Goal: Navigation & Orientation: Find specific page/section

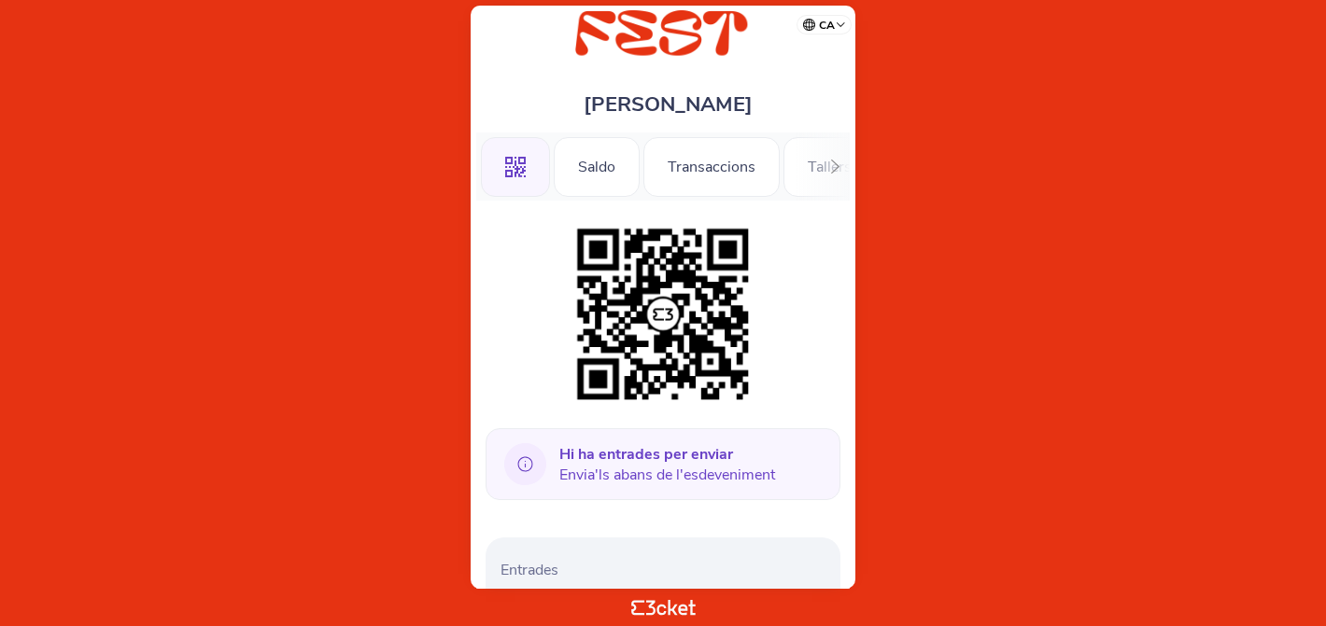
scroll to position [123, 0]
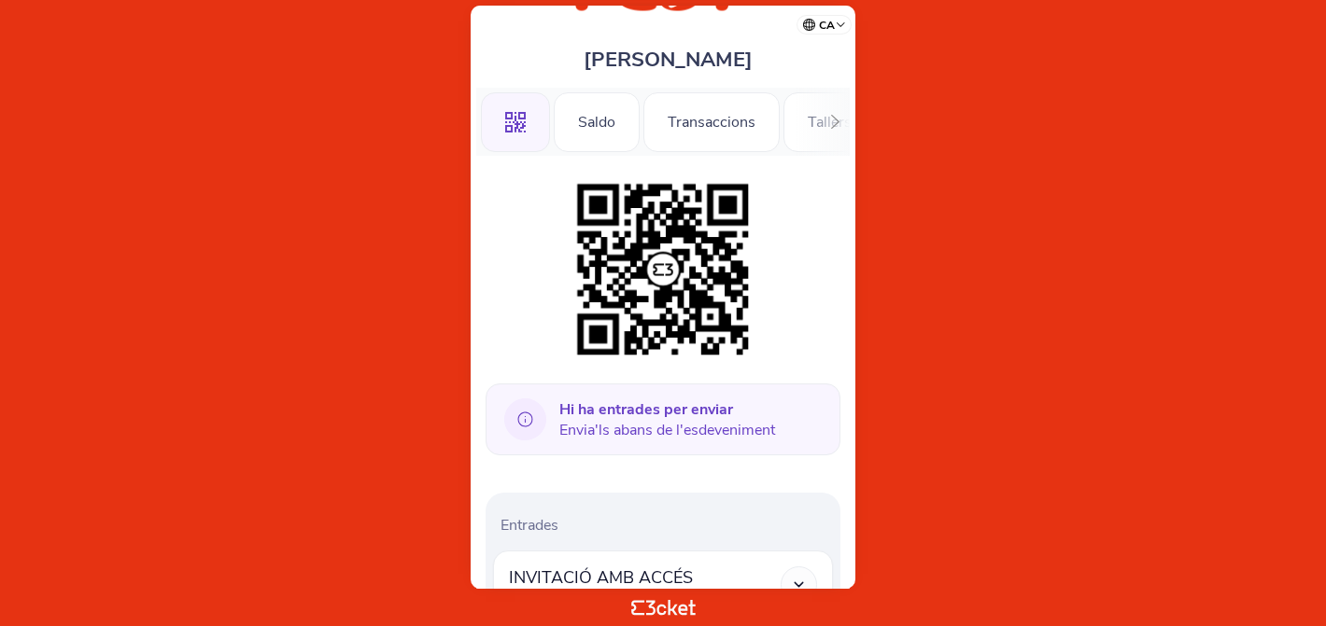
click at [669, 281] on img at bounding box center [663, 270] width 190 height 190
click at [831, 116] on icon at bounding box center [835, 122] width 8 height 14
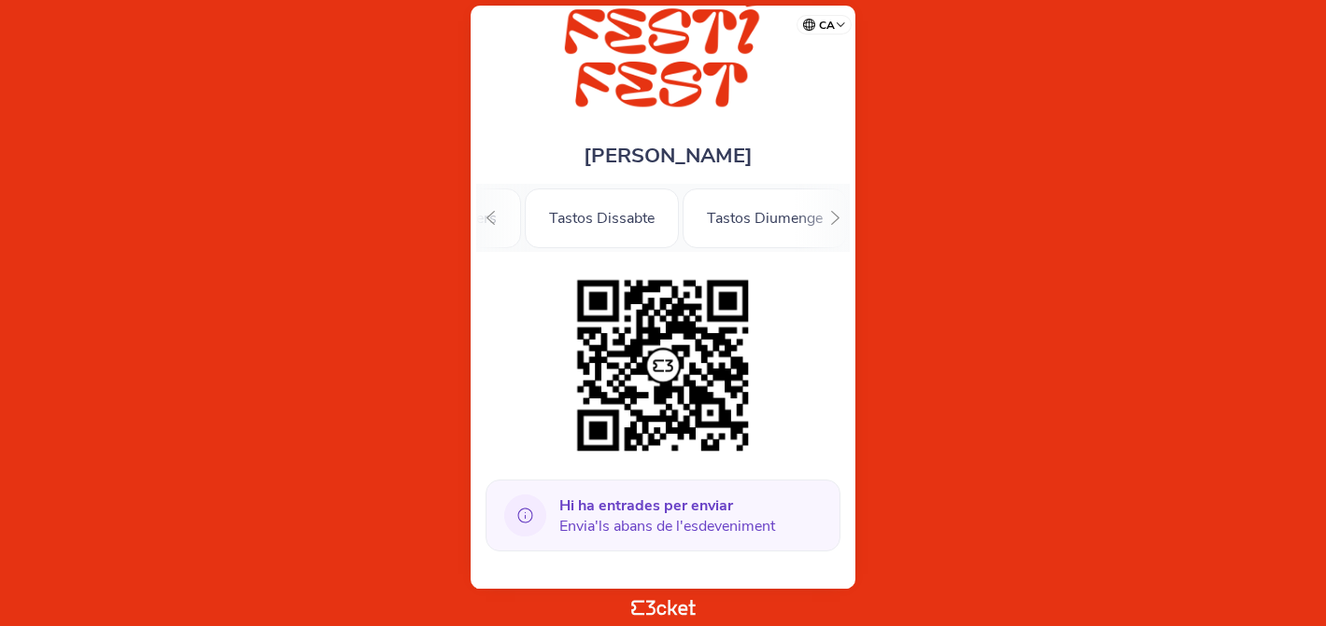
scroll to position [0, 0]
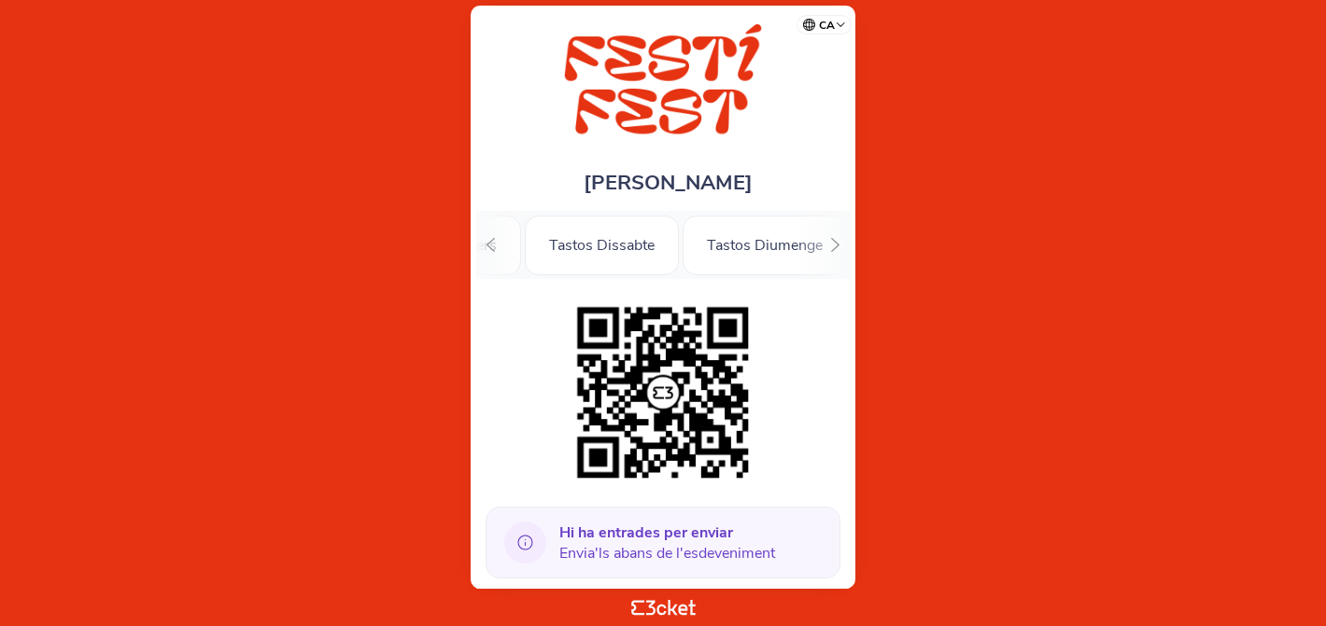
click at [491, 250] on icon at bounding box center [491, 245] width 14 height 14
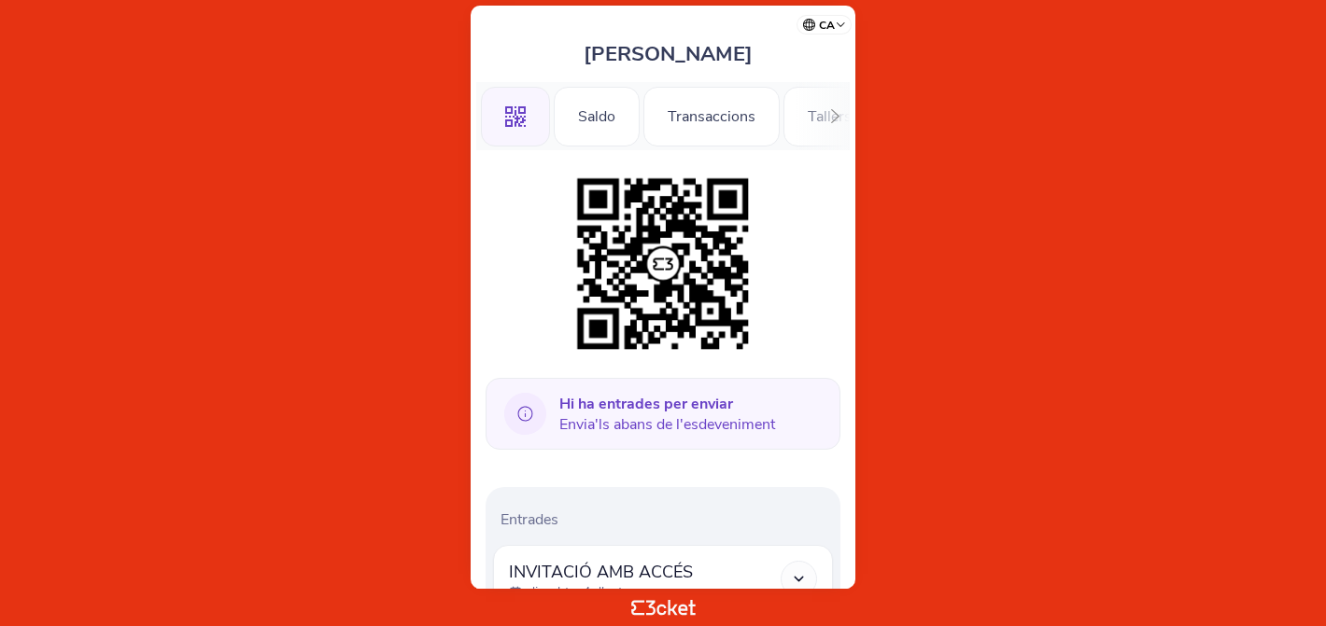
scroll to position [8, 0]
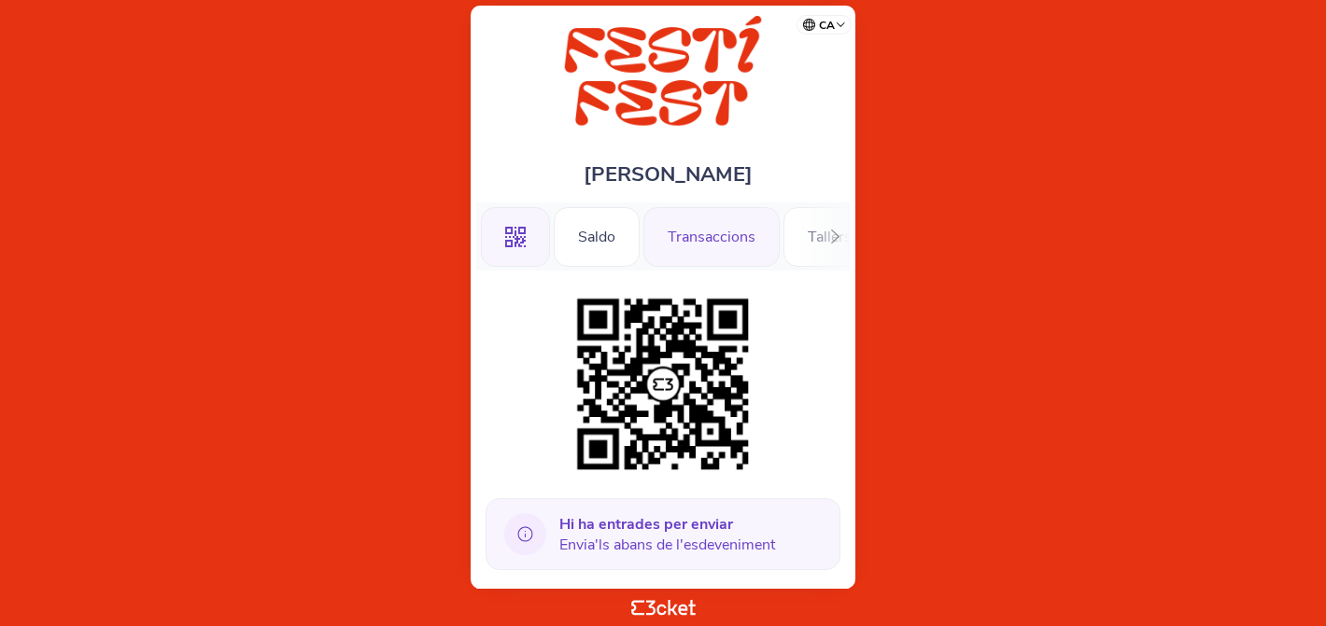
click at [698, 241] on div "Transaccions" at bounding box center [711, 237] width 136 height 60
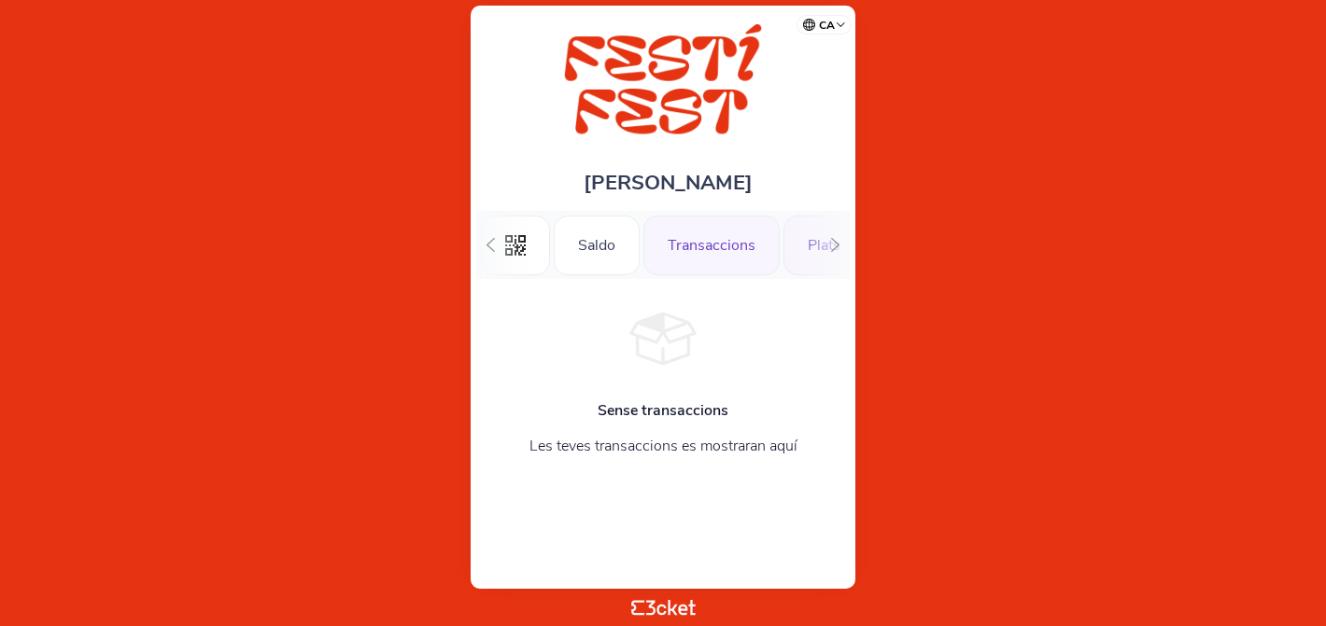
scroll to position [0, 50]
click at [667, 246] on div "Transaccions" at bounding box center [661, 246] width 136 height 60
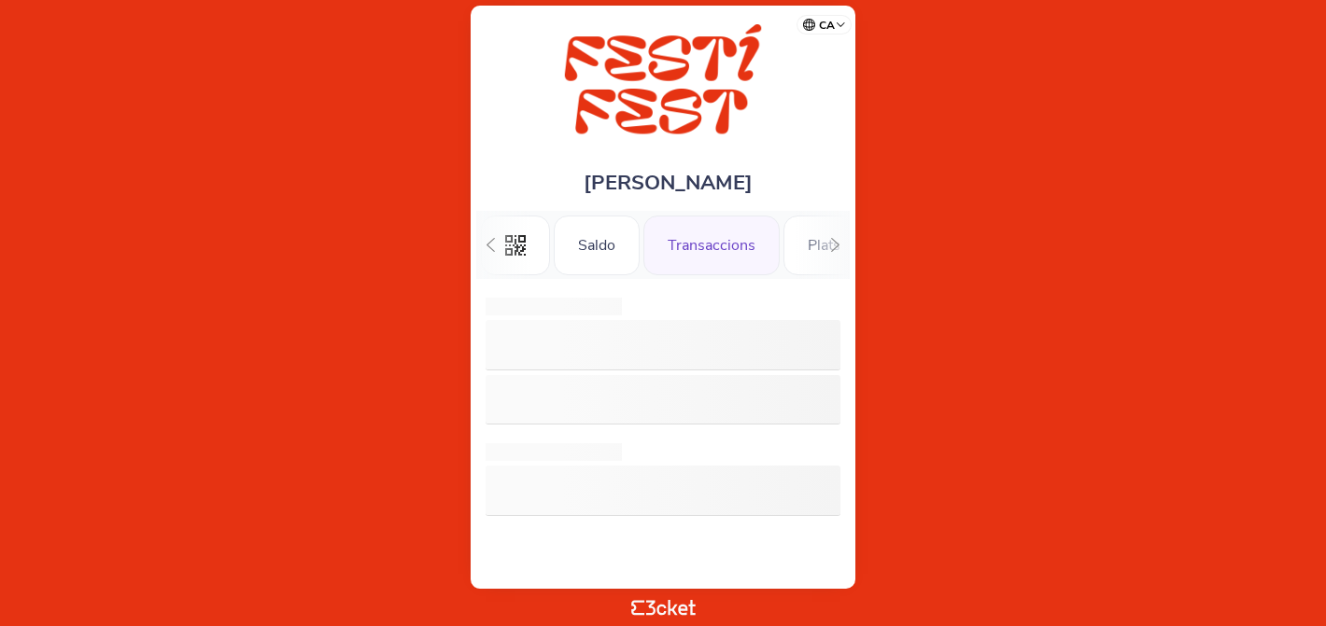
scroll to position [0, 48]
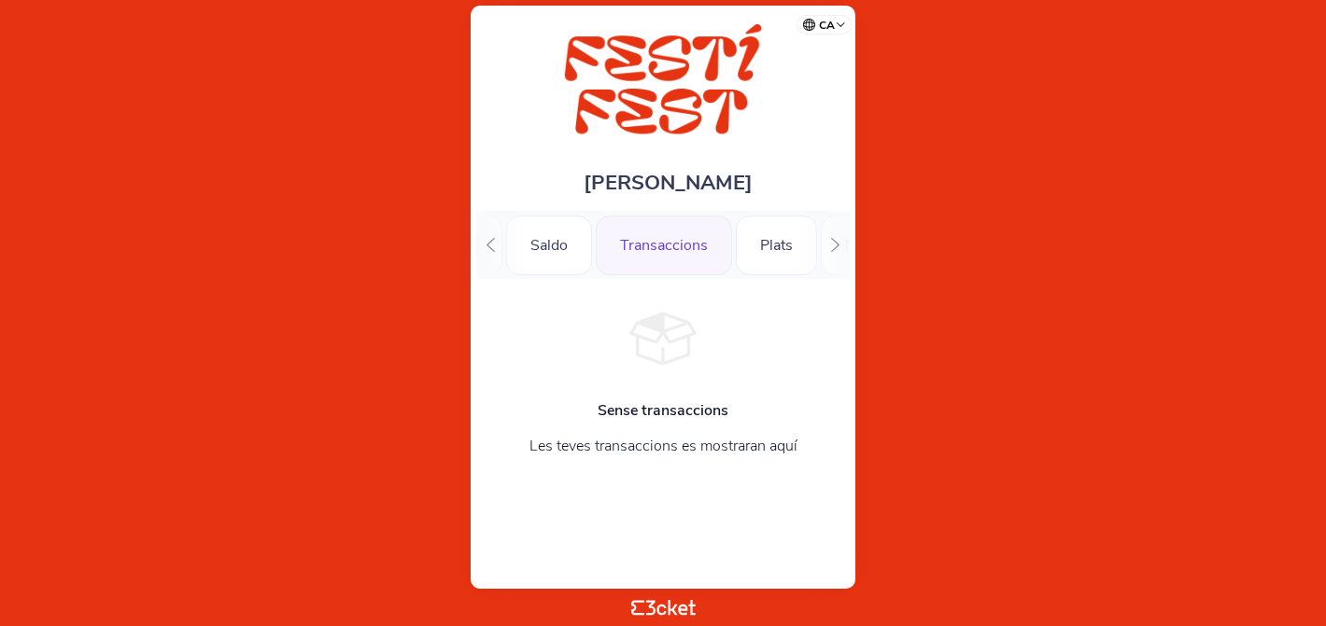
click at [834, 242] on icon at bounding box center [835, 245] width 8 height 14
click at [609, 247] on div "Tallers" at bounding box center [611, 246] width 92 height 60
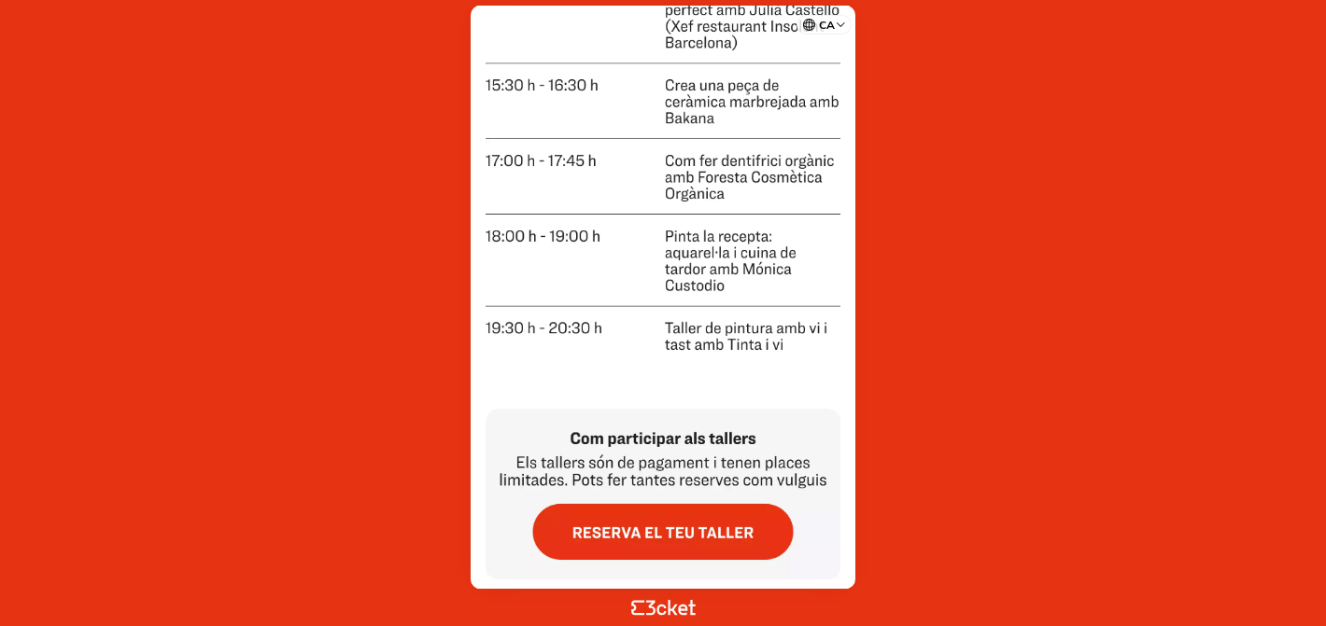
scroll to position [1120, 0]
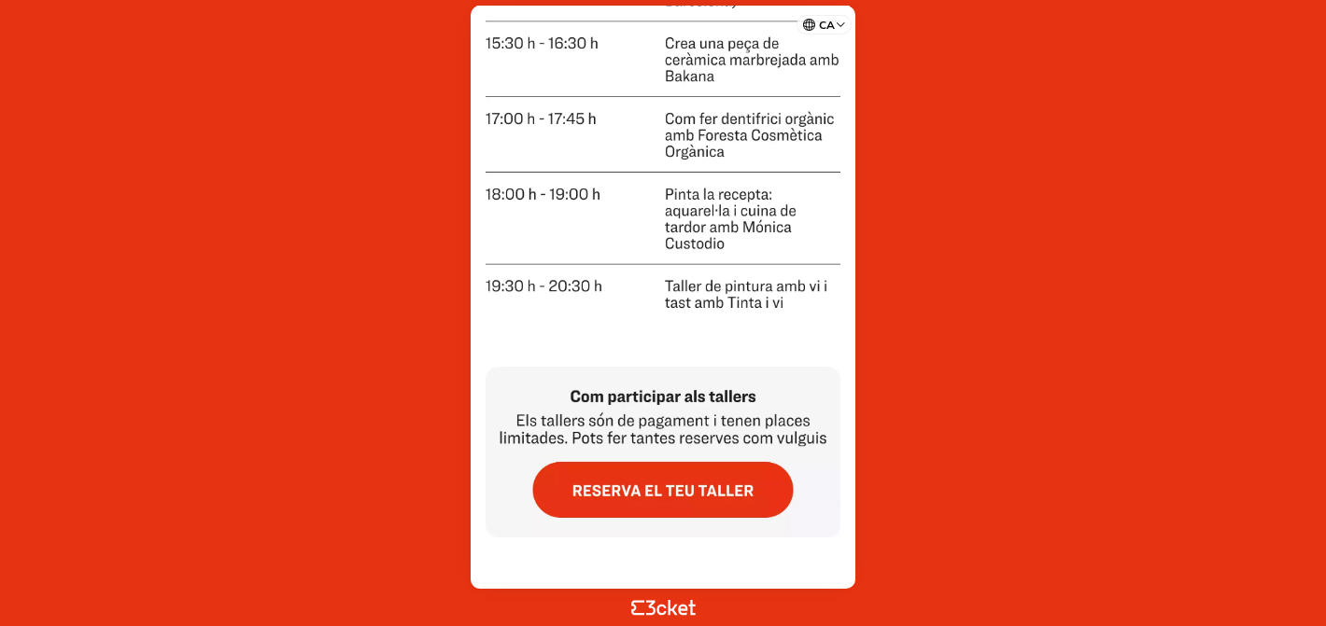
click at [697, 471] on img at bounding box center [662, 433] width 355 height 210
